Goal: Go to known website: Access a specific website the user already knows

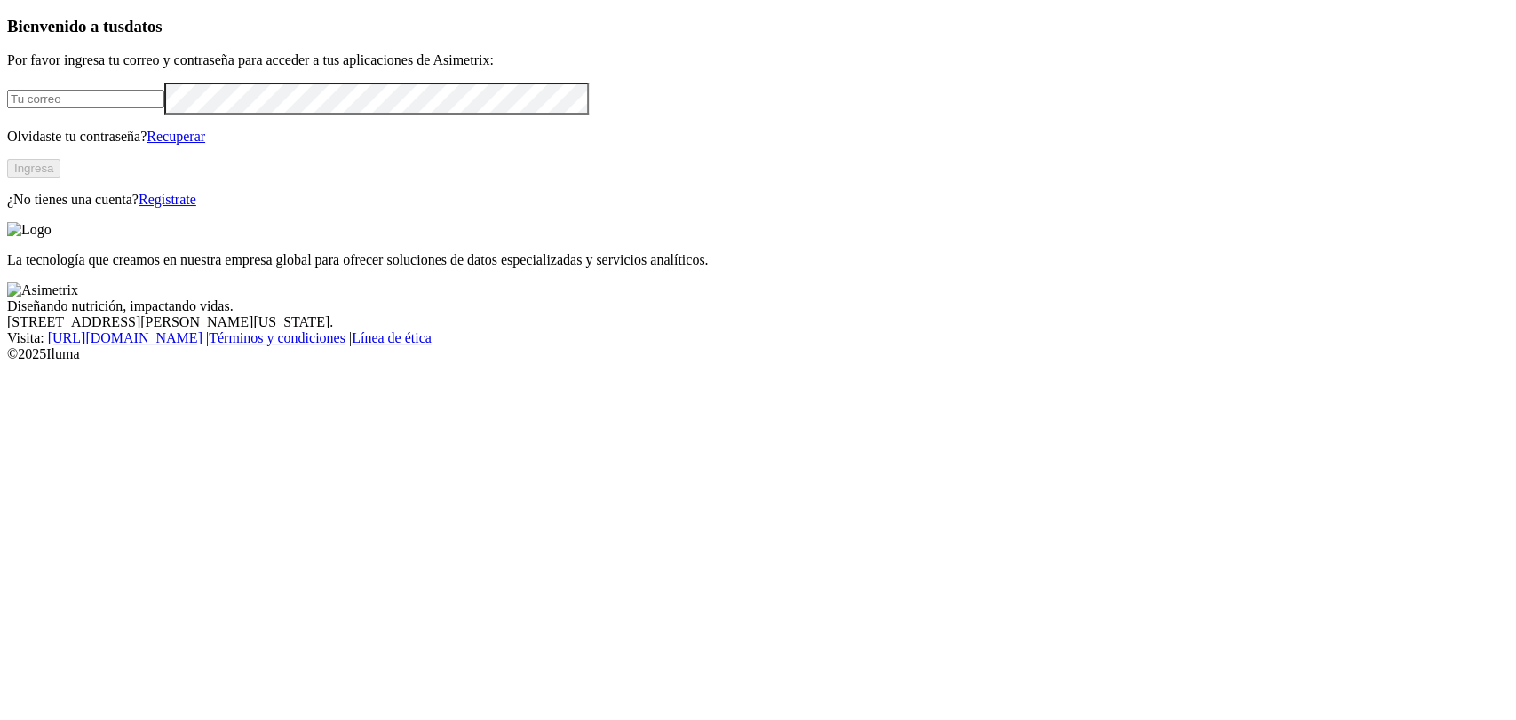
type input "[EMAIL_ADDRESS][DOMAIN_NAME]"
click at [287, 209] on div "Bienvenido a tus datos Por favor ingresa tu correo y contraseña para acceder a …" at bounding box center [758, 113] width 1502 height 192
click at [60, 178] on button "Ingresa" at bounding box center [33, 168] width 53 height 19
